Goal: Find specific page/section

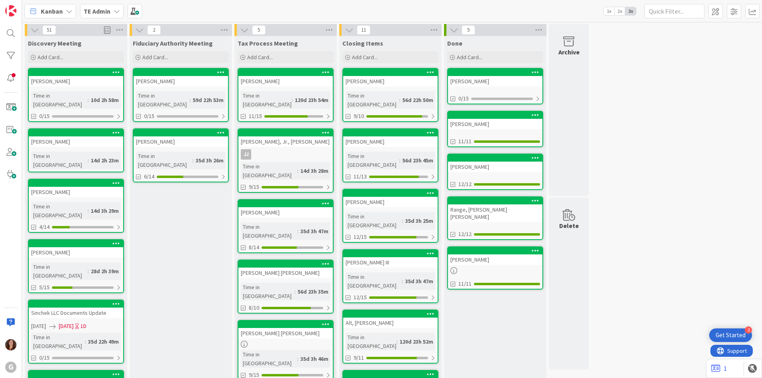
click at [98, 14] on b "TE Admin" at bounding box center [97, 11] width 27 height 8
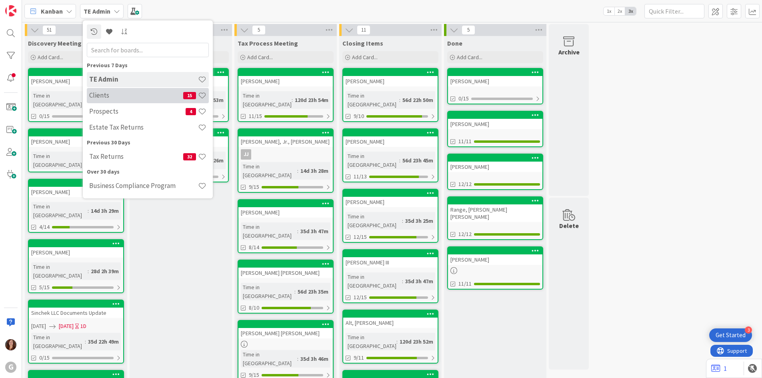
click at [109, 100] on div "Clients 15" at bounding box center [148, 95] width 122 height 15
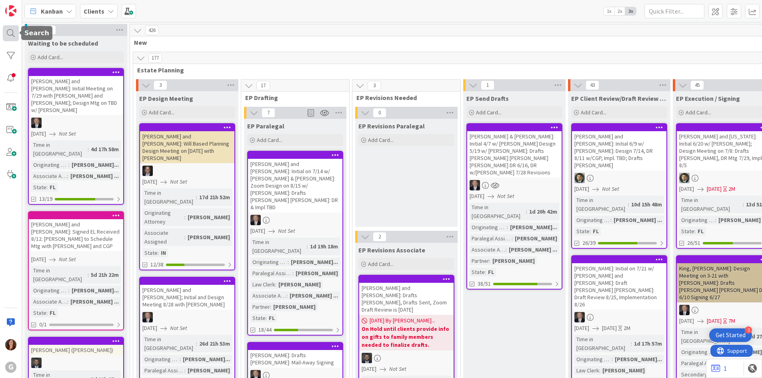
click at [11, 35] on div at bounding box center [11, 33] width 16 height 16
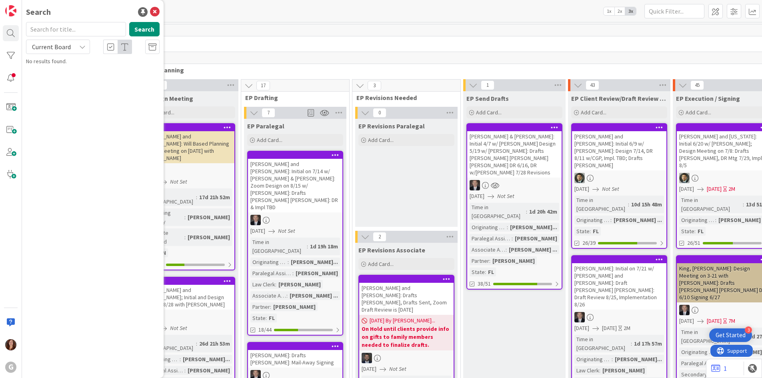
click at [63, 31] on input "text" at bounding box center [76, 29] width 100 height 14
type input "[PERSON_NAME]"
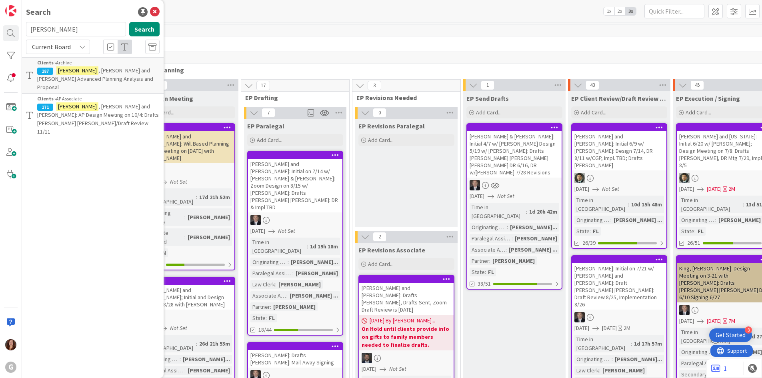
click at [120, 103] on span ", [PERSON_NAME] and [PERSON_NAME]: AP Design Meeting on 10/4: Drafts [PERSON_NA…" at bounding box center [98, 119] width 122 height 32
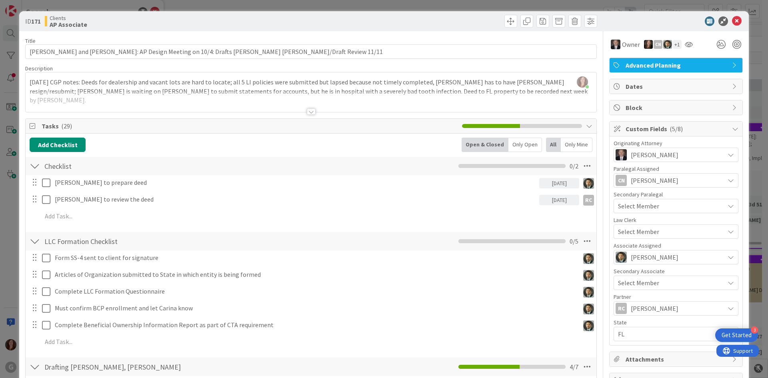
click at [446, 94] on div at bounding box center [311, 102] width 571 height 20
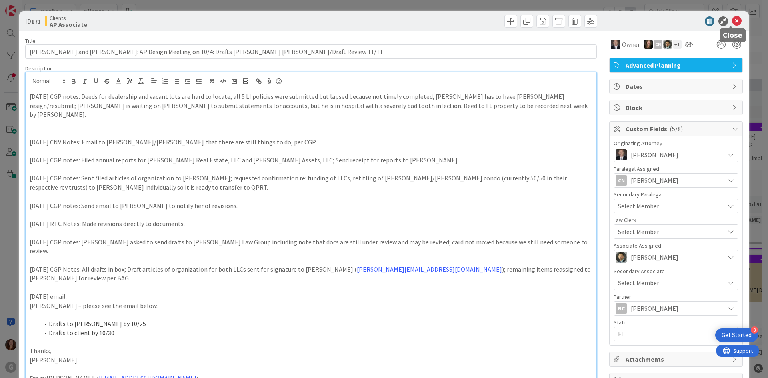
click at [732, 23] on icon at bounding box center [737, 21] width 10 height 10
